Goal: Information Seeking & Learning: Learn about a topic

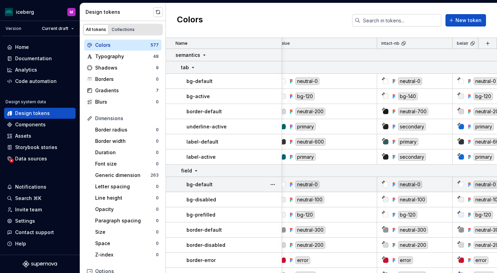
scroll to position [0, 8]
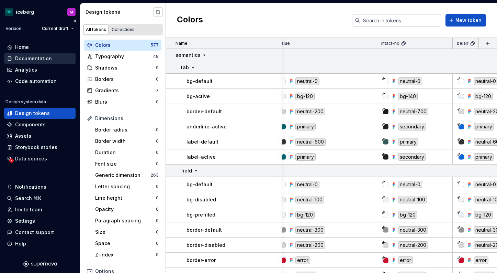
click at [31, 60] on div "Documentation" at bounding box center [33, 58] width 37 height 7
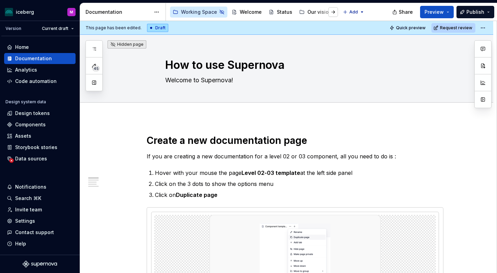
type textarea "*"
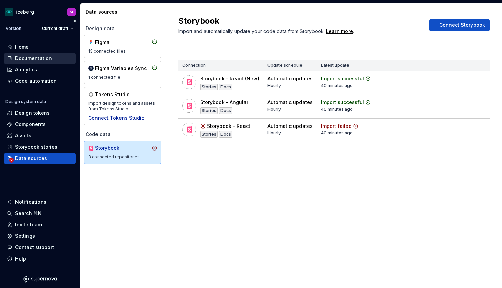
click at [29, 57] on div "Documentation" at bounding box center [33, 58] width 37 height 7
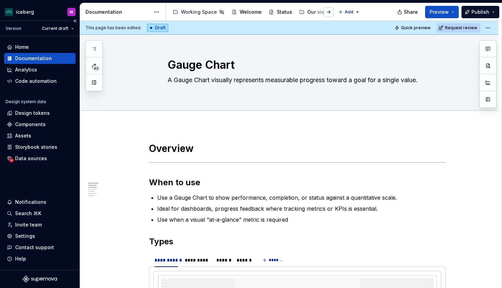
type textarea "*"
